Goal: Transaction & Acquisition: Obtain resource

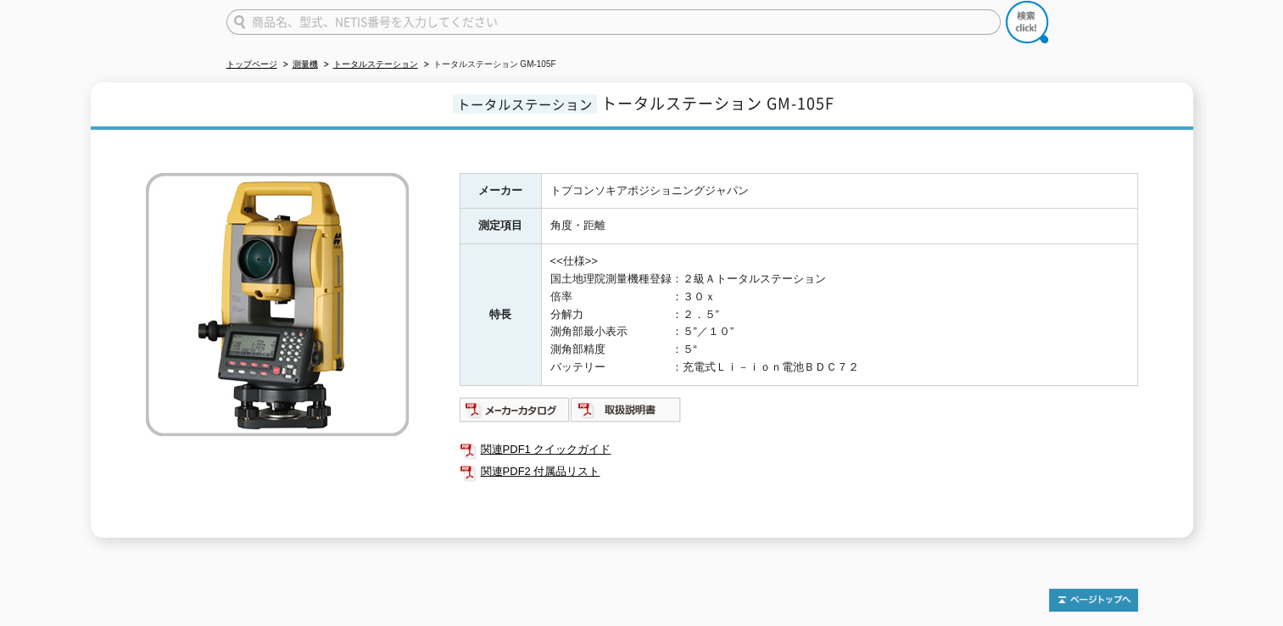
scroll to position [139, 0]
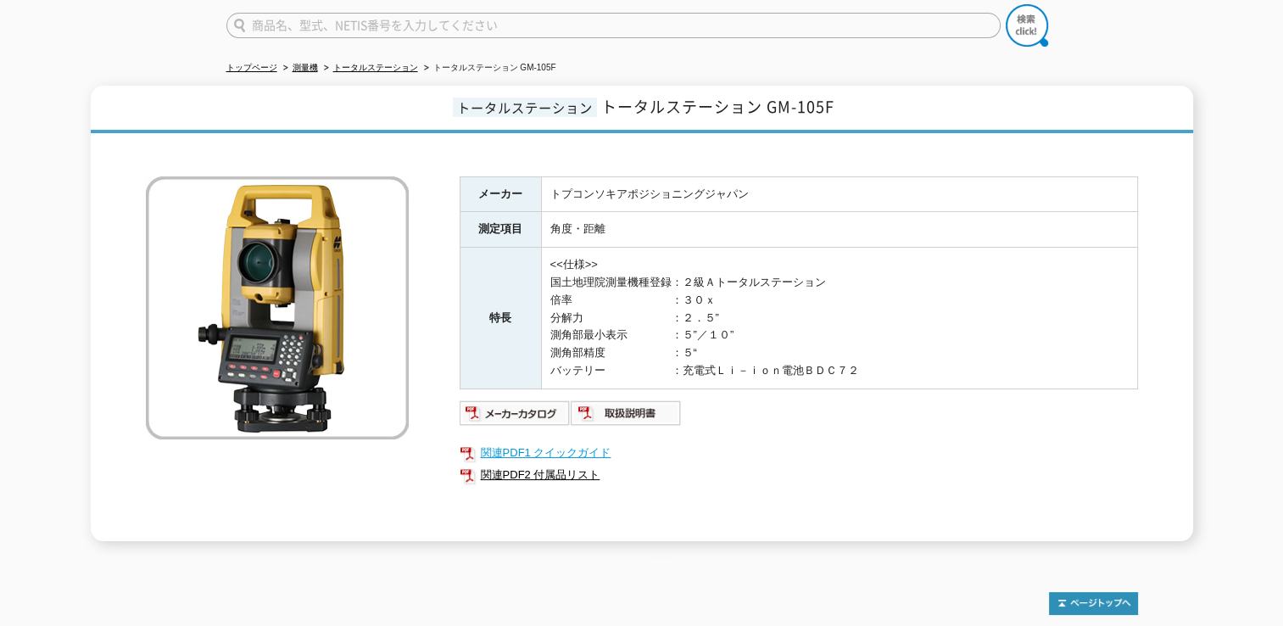
click at [529, 442] on link "関連PDF1 クイックガイド" at bounding box center [799, 453] width 678 height 22
click at [541, 401] on img at bounding box center [515, 412] width 111 height 27
click at [494, 401] on img at bounding box center [515, 412] width 111 height 27
click at [400, 63] on link "トータルステーション" at bounding box center [375, 67] width 85 height 9
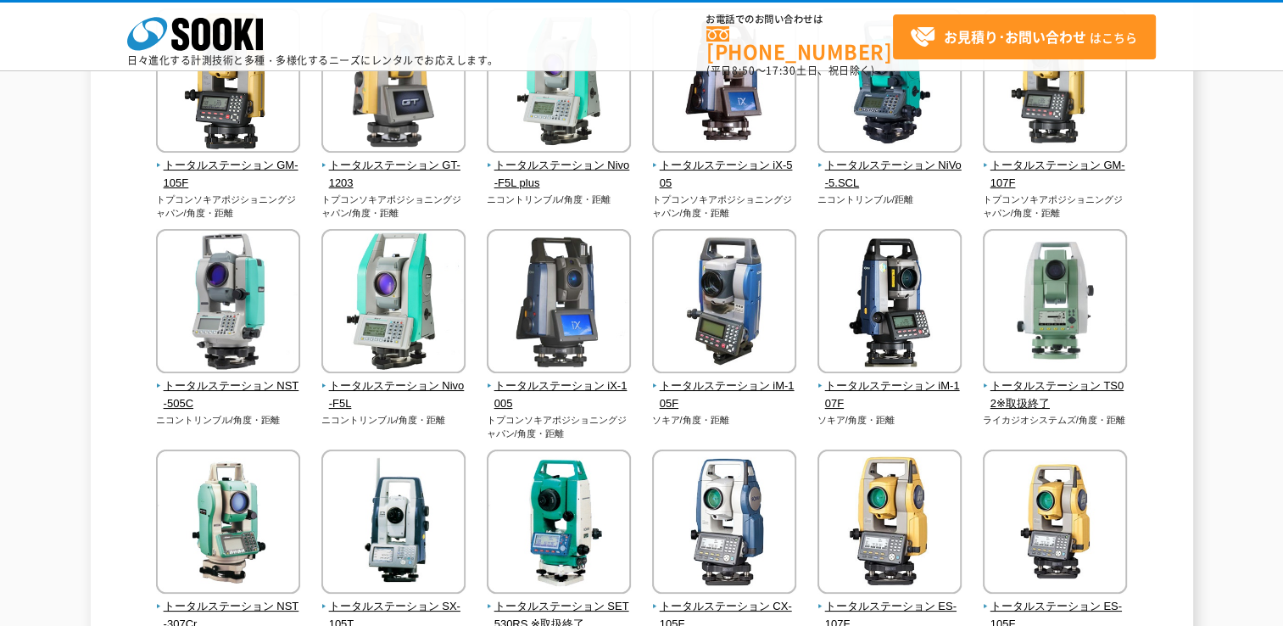
scroll to position [255, 0]
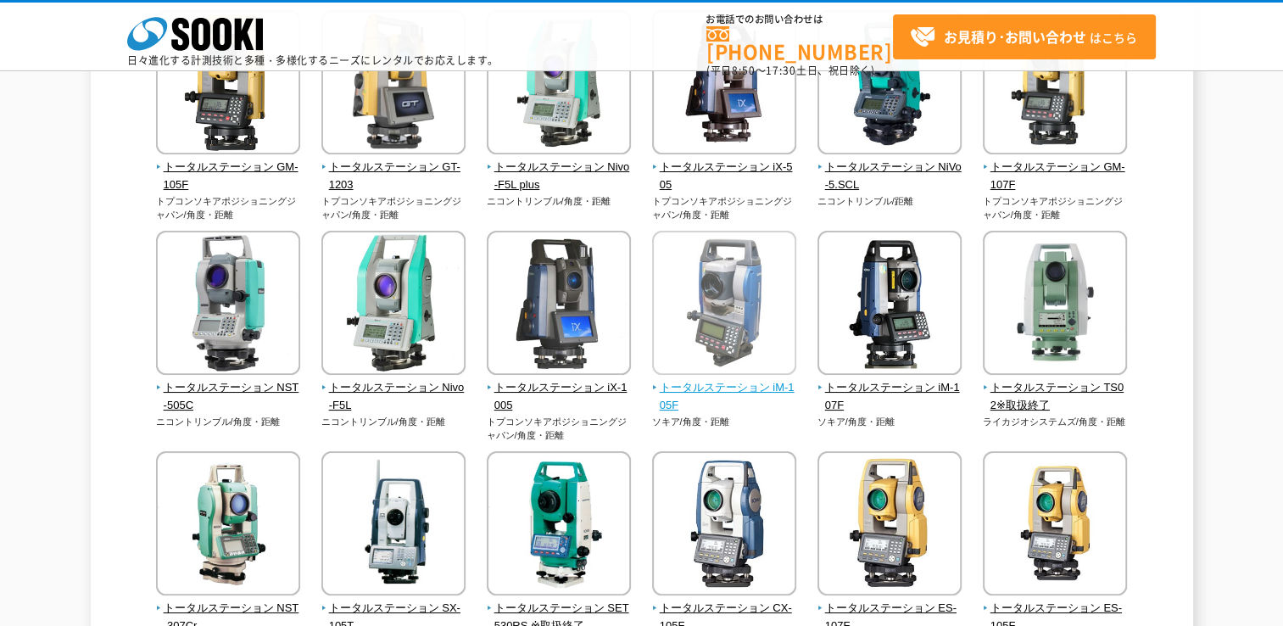
click at [743, 301] on img at bounding box center [724, 305] width 144 height 148
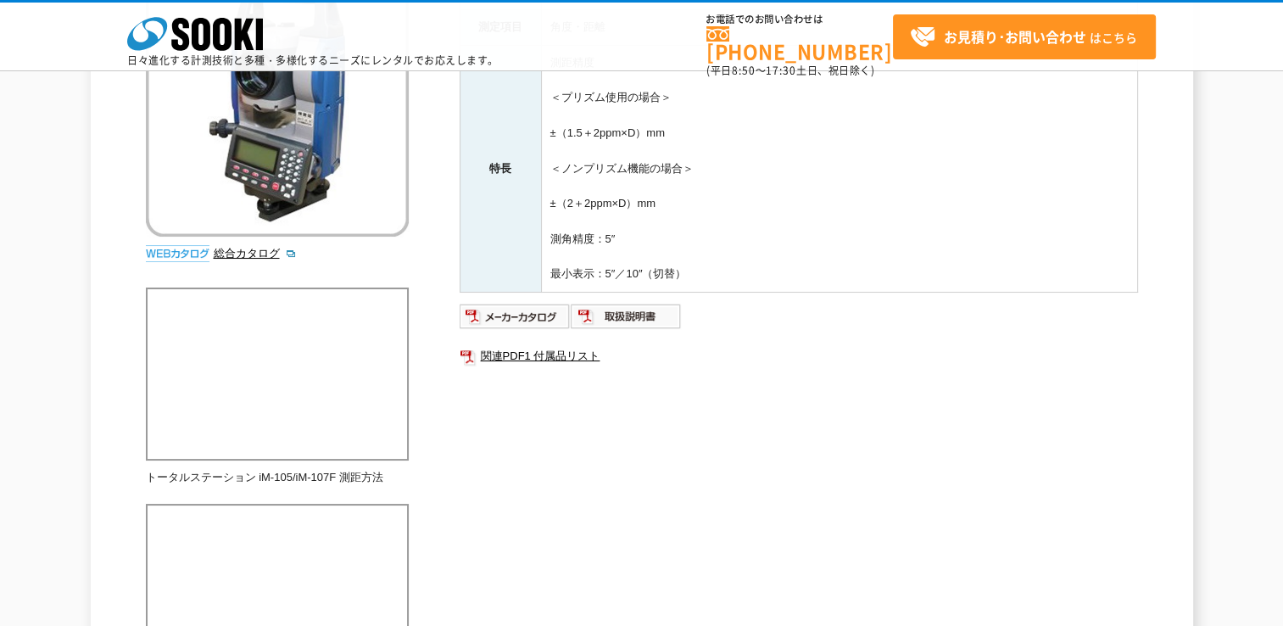
scroll to position [270, 0]
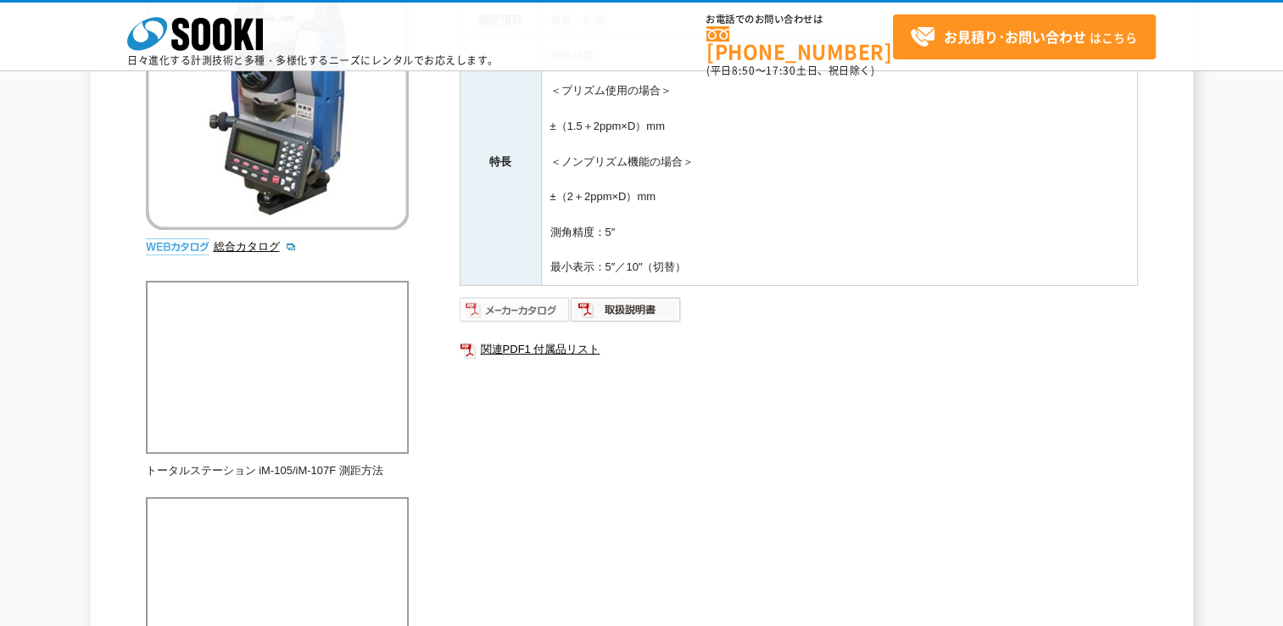
click at [497, 306] on img at bounding box center [515, 309] width 111 height 27
